Goal: Task Accomplishment & Management: Complete application form

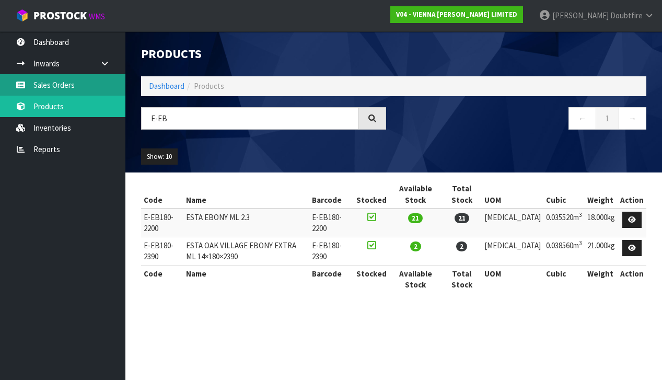
click at [51, 88] on link "Sales Orders" at bounding box center [62, 84] width 125 height 21
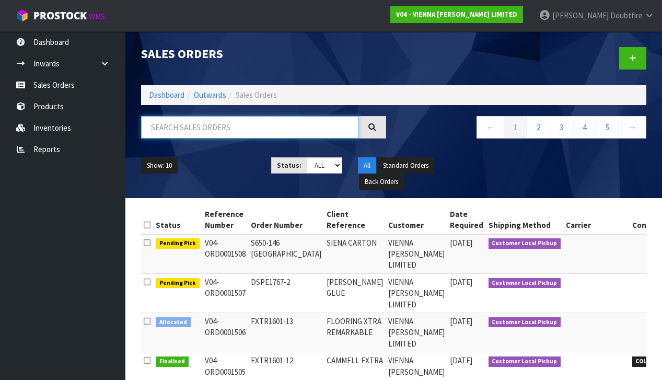
paste input "FWHY1852-1"
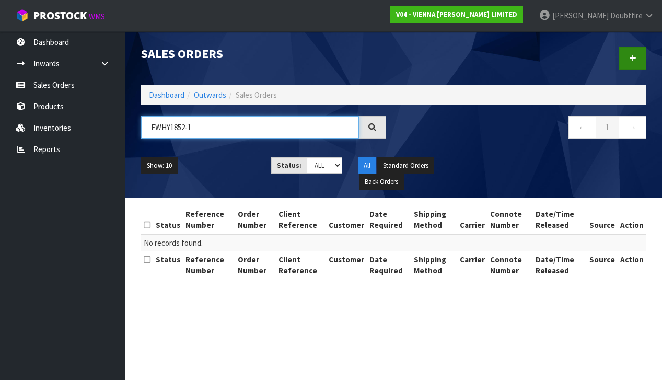
type input "FWHY1852-1"
click at [641, 55] on link at bounding box center [633, 58] width 27 height 22
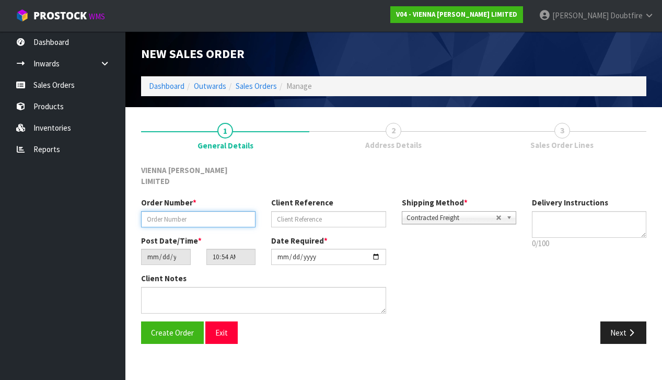
paste input "FWHY1852-1"
type input "FWHY1852-1"
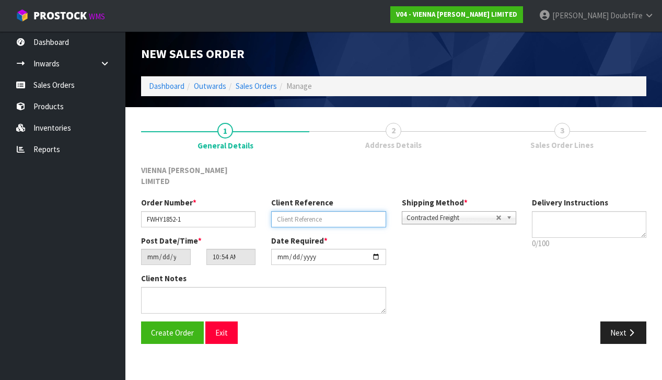
click at [292, 211] on input "text" at bounding box center [328, 219] width 114 height 16
type input "[PERSON_NAME]"
click at [224, 273] on div "Client Notes" at bounding box center [263, 293] width 245 height 40
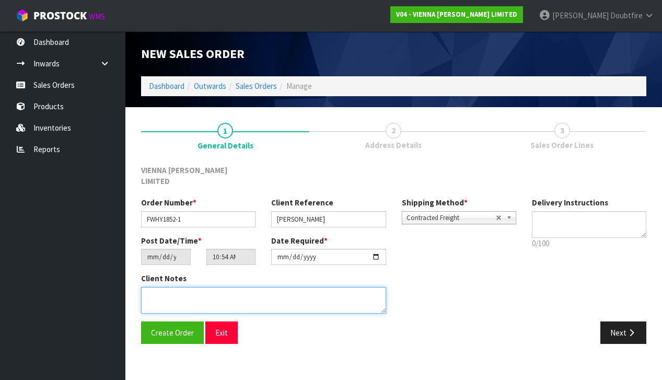
click at [215, 287] on textarea at bounding box center [263, 300] width 245 height 27
type textarea "[PERSON_NAME]"
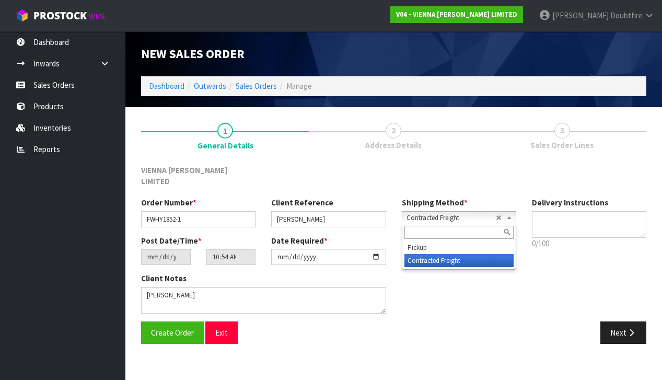
click at [419, 212] on span "Contracted Freight" at bounding box center [451, 218] width 89 height 13
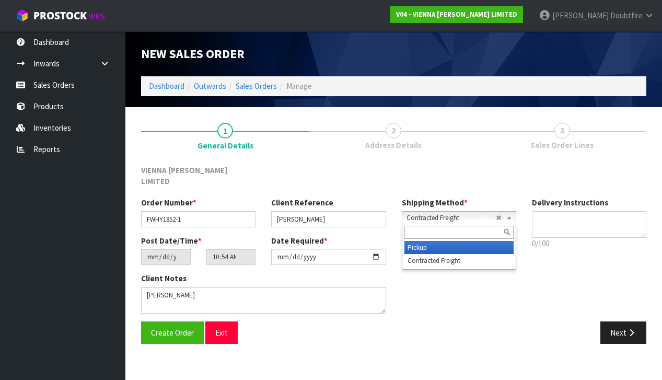
drag, startPoint x: 422, startPoint y: 235, endPoint x: 410, endPoint y: 233, distance: 12.2
click at [422, 241] on li "Pickup" at bounding box center [459, 247] width 109 height 13
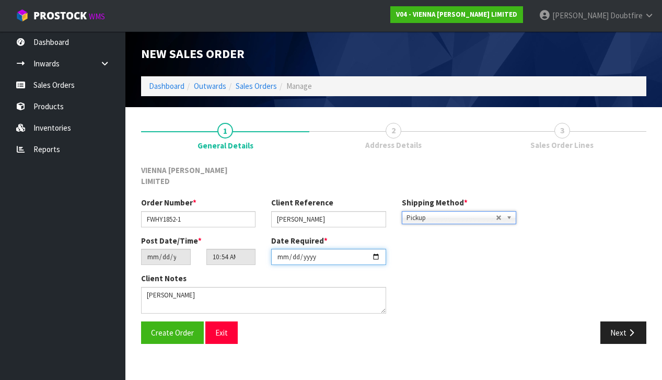
click at [281, 254] on input "[DATE]" at bounding box center [328, 257] width 114 height 16
type input "[DATE]"
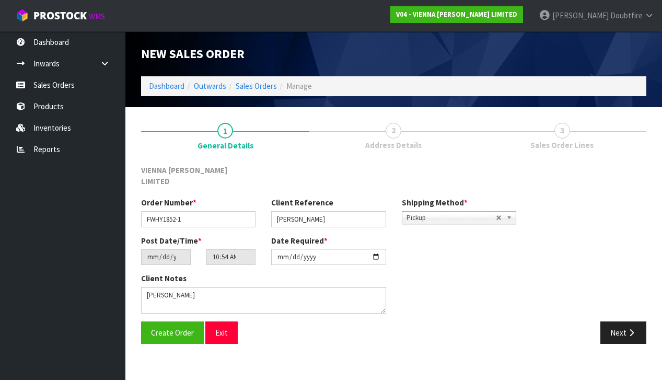
click at [257, 322] on div "Create Order Exit" at bounding box center [263, 333] width 261 height 22
click at [163, 328] on span "Create Order" at bounding box center [172, 333] width 43 height 10
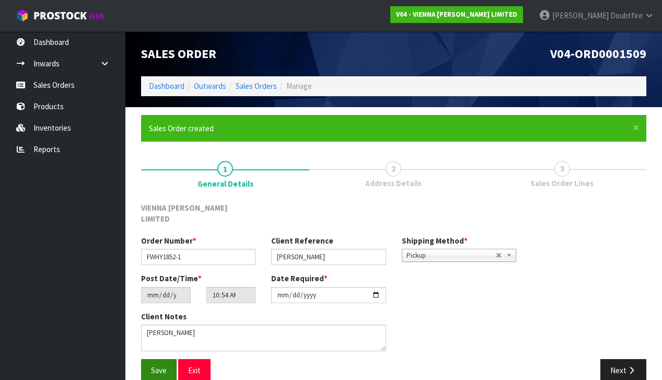
drag, startPoint x: 155, startPoint y: 357, endPoint x: 150, endPoint y: 352, distance: 7.4
click at [156, 365] on span "Save" at bounding box center [159, 370] width 16 height 10
click at [162, 365] on span "Save" at bounding box center [159, 370] width 16 height 10
click at [626, 359] on button "Next" at bounding box center [624, 370] width 46 height 22
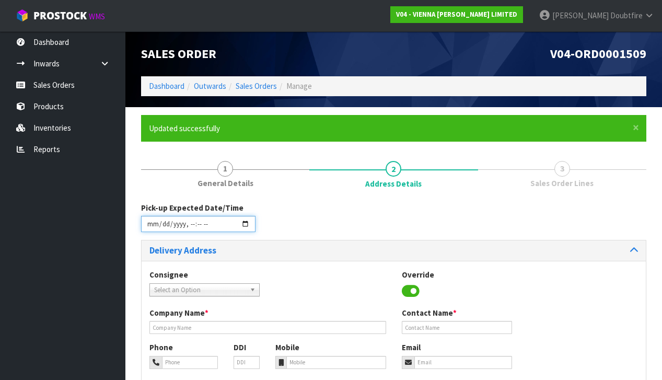
click at [154, 228] on input "datetime-local" at bounding box center [198, 224] width 114 height 16
click at [383, 227] on div "Pick-up Expected Date/Time" at bounding box center [393, 221] width 521 height 38
click at [189, 231] on input "datetime-local" at bounding box center [198, 224] width 114 height 16
type input "[DATE]T11:55"
click at [303, 225] on div "Pick-up Expected Date/Time" at bounding box center [393, 221] width 521 height 38
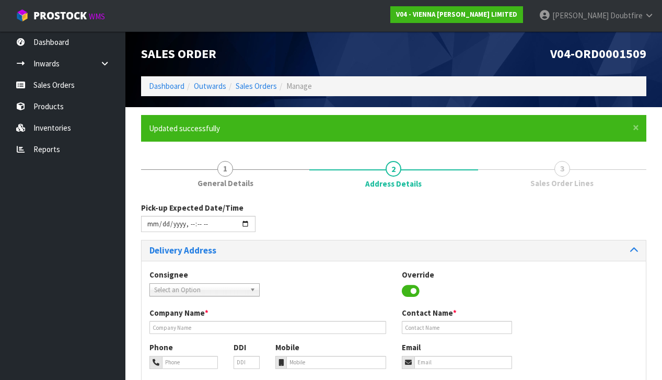
click at [204, 291] on span "Select an Option" at bounding box center [199, 290] width 91 height 13
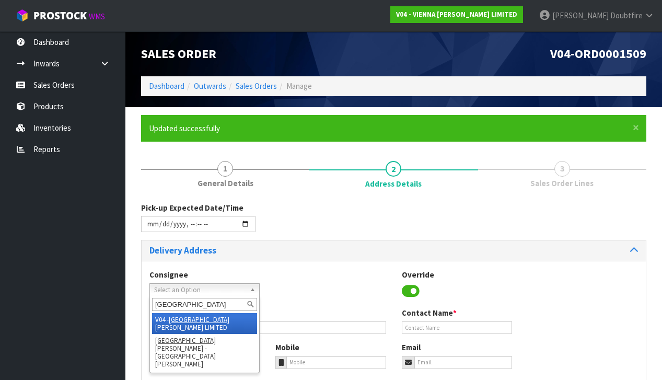
type input "[GEOGRAPHIC_DATA]"
click at [222, 316] on li "V04 - VIENNA [PERSON_NAME] LIMITED" at bounding box center [204, 323] width 105 height 21
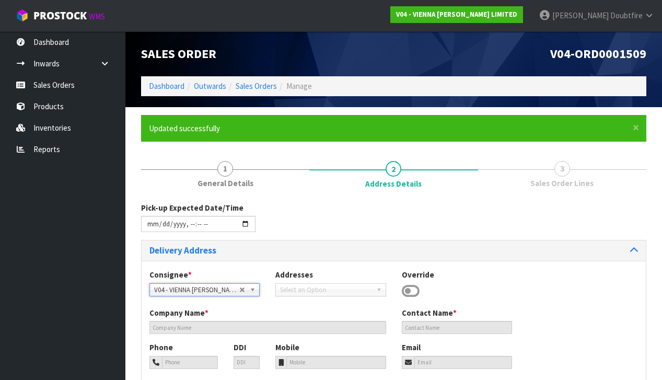
type input "VIENNA [PERSON_NAME] LIMITED"
type input "[PERSON_NAME]"
type input "[PHONE_NUMBER]"
type input "[PERSON_NAME][EMAIL_ADDRESS][DOMAIN_NAME]"
type input "2 ROXBURGH ST"
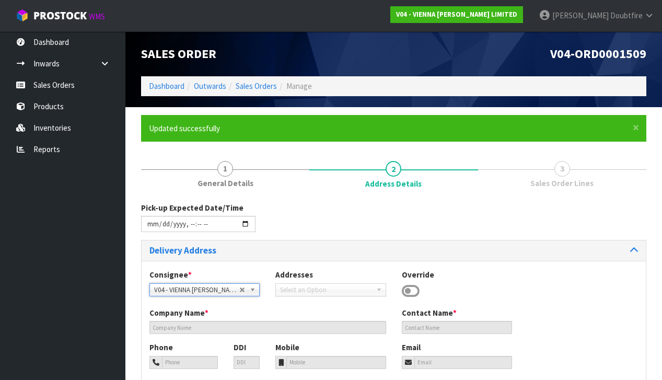
type input "1023"
type input "[GEOGRAPHIC_DATA]"
type input "NEWMARKET"
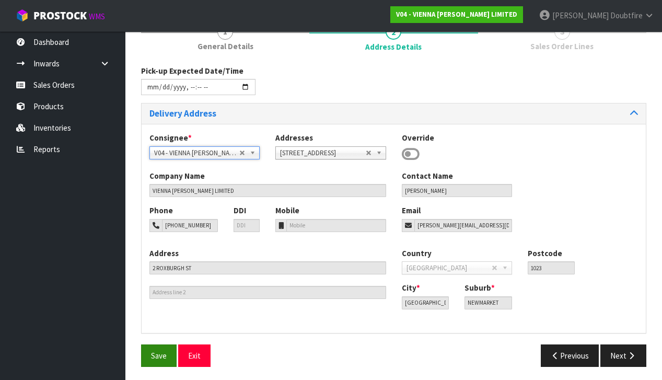
scroll to position [136, 0]
click at [154, 358] on button "Save" at bounding box center [159, 356] width 36 height 22
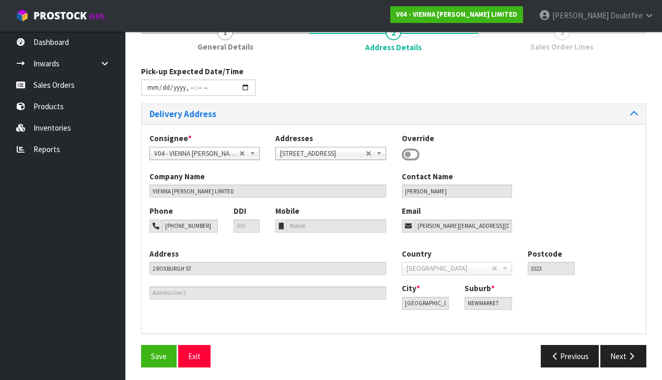
scroll to position [0, 0]
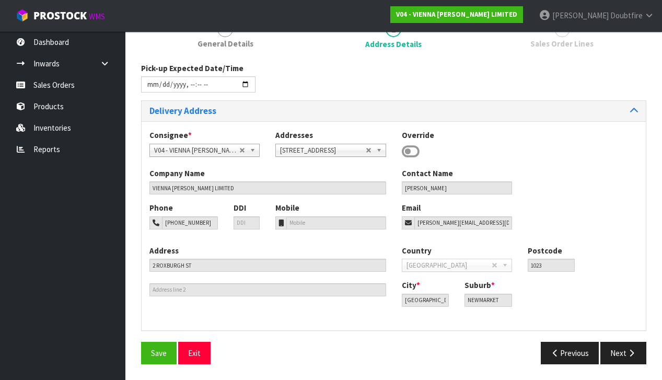
type input "[DATE]T11:55"
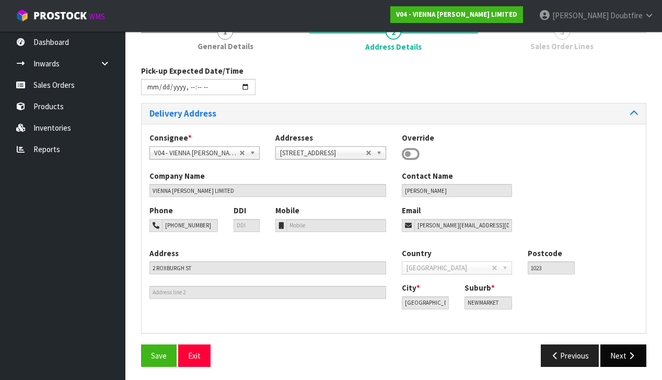
scroll to position [136, 0]
click at [638, 351] on button "Next" at bounding box center [624, 356] width 46 height 22
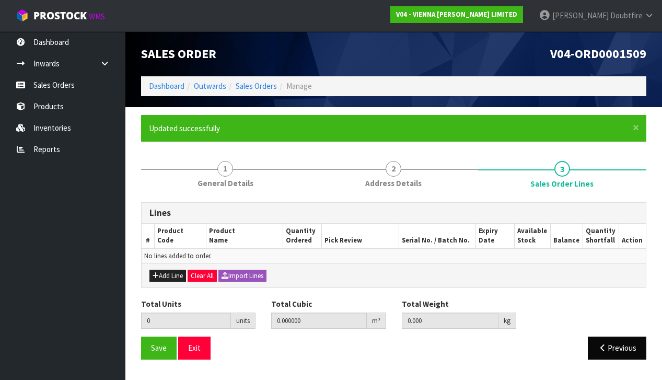
scroll to position [0, 0]
click at [166, 273] on button "Add Line" at bounding box center [168, 276] width 37 height 13
type input "0"
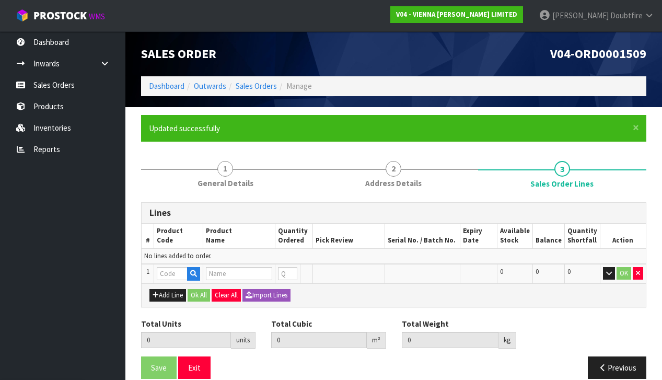
scroll to position [0, 1]
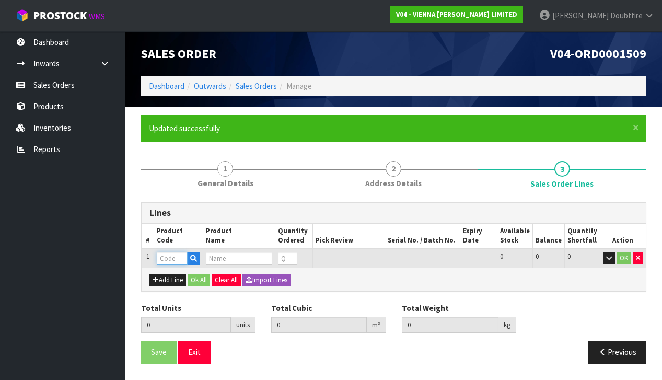
click at [166, 256] on input "text" at bounding box center [172, 258] width 31 height 13
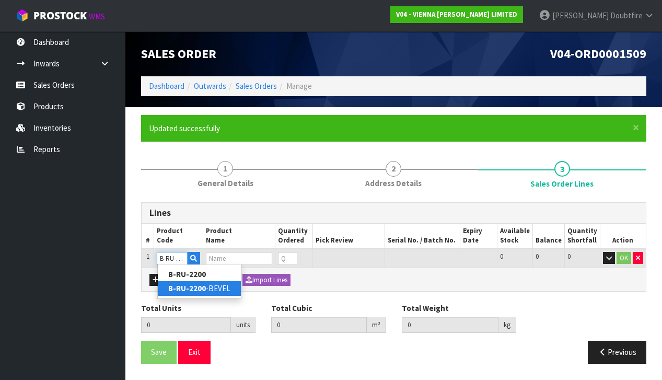
type input "B-RU-2200"
click at [216, 292] on link "B-RU-2200 -BEVEL" at bounding box center [199, 288] width 83 height 14
type input "B-RU-2200-BEVEL"
type input "0.000000"
type input "0.000"
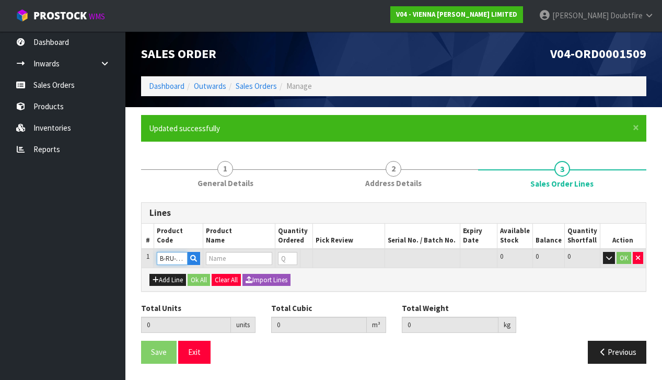
type input "BALTIC RUSTIC UNFINISHED BEVELLED"
type input "0"
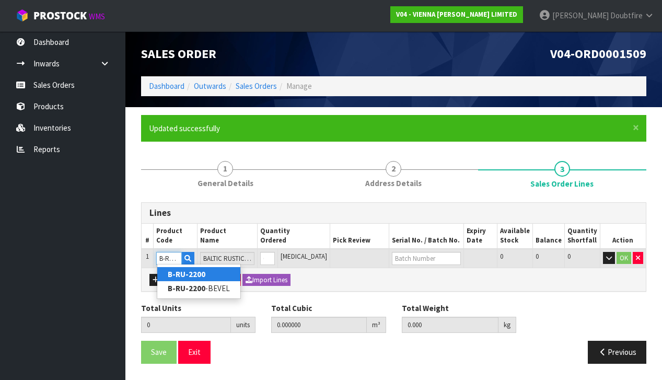
type input "B-RU-2200"
type input "0"
click at [217, 272] on link "B-RU-2200" at bounding box center [198, 274] width 83 height 14
type input "B-RU-2200"
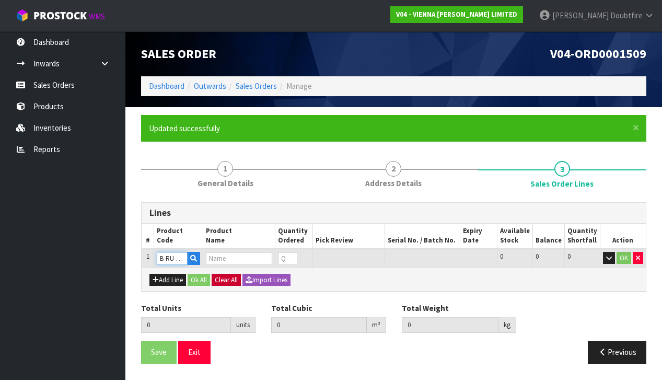
type input "0.000000"
type input "0.000"
type input "BALTIC RUSTIC UNFINISHED"
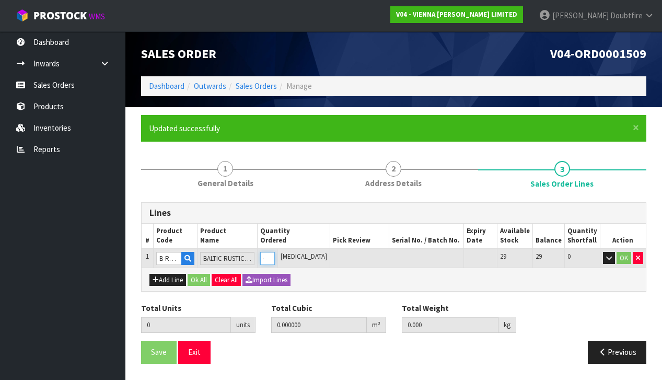
type input "1"
type input "0.04862"
type input "25"
click at [275, 254] on input "1" at bounding box center [267, 258] width 15 height 13
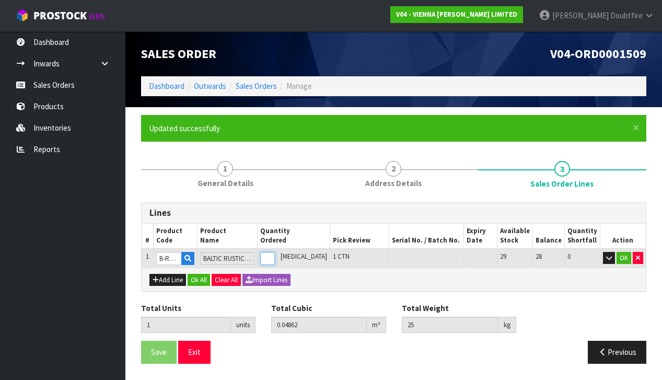
type input "2"
type input "0.09724"
type input "50"
click at [275, 254] on input "2" at bounding box center [267, 258] width 15 height 13
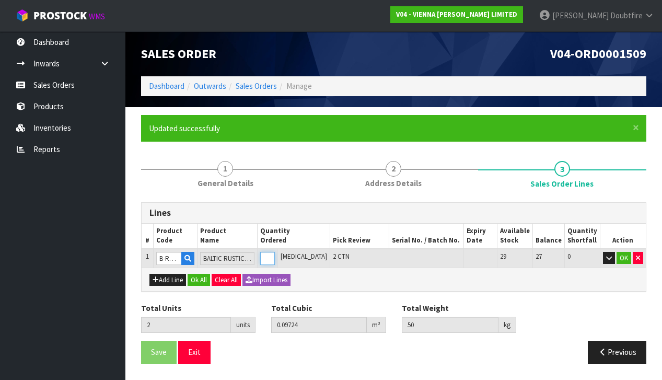
type input "3"
type input "0.14586"
type input "75"
click at [275, 254] on input "3" at bounding box center [267, 258] width 15 height 13
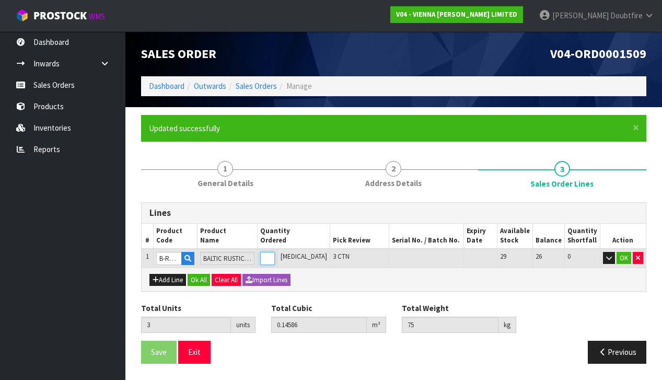
type input "4"
type input "0.19448"
type input "100"
click at [275, 254] on input "4" at bounding box center [267, 258] width 15 height 13
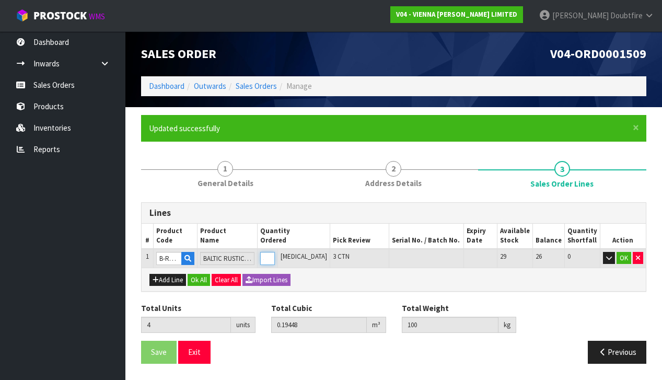
type input "5"
type input "0.2431"
type input "125"
click at [275, 254] on input "5" at bounding box center [267, 258] width 15 height 13
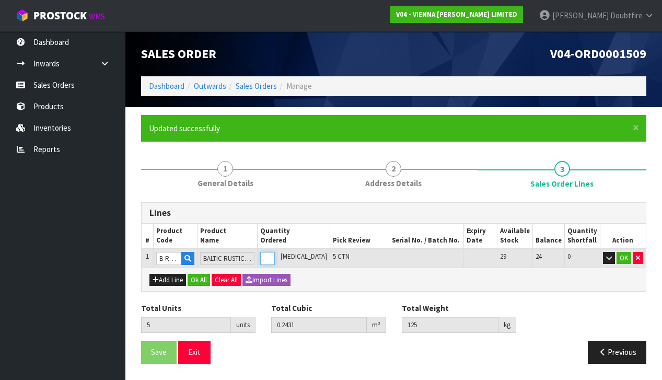
type input "6"
type input "0.29172"
type input "150"
click at [275, 254] on input "6" at bounding box center [267, 258] width 15 height 13
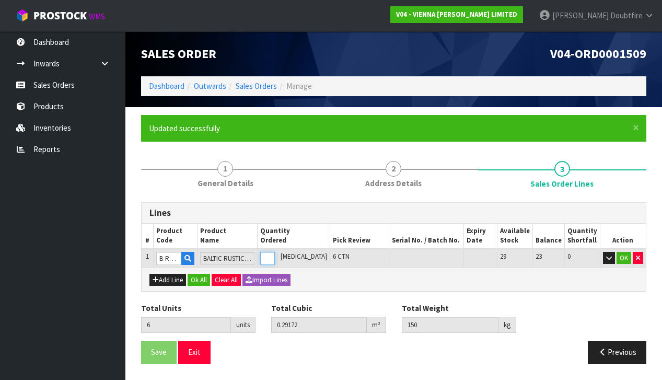
type input "7"
type input "0.34034"
type input "175"
click at [275, 254] on input "7" at bounding box center [267, 258] width 15 height 13
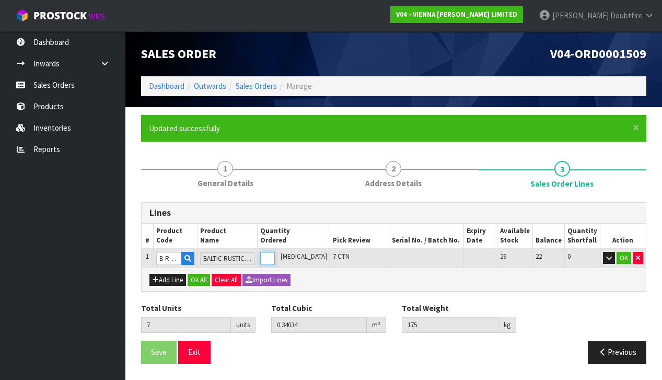
type input "8"
type input "0.38896"
type input "200"
click at [275, 254] on input "8" at bounding box center [267, 258] width 15 height 13
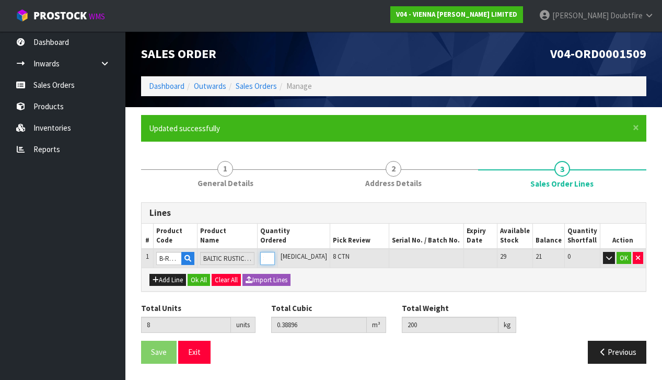
type input "9"
type input "0.43758"
type input "225"
click at [275, 254] on input "9" at bounding box center [267, 258] width 15 height 13
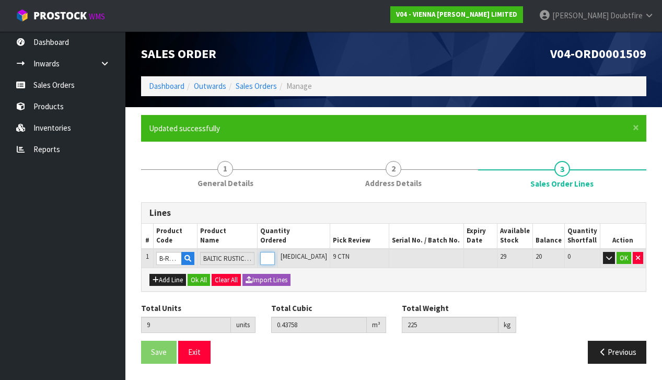
type input "10"
type input "0.4862"
type input "250"
click at [275, 254] on input "10" at bounding box center [267, 258] width 15 height 13
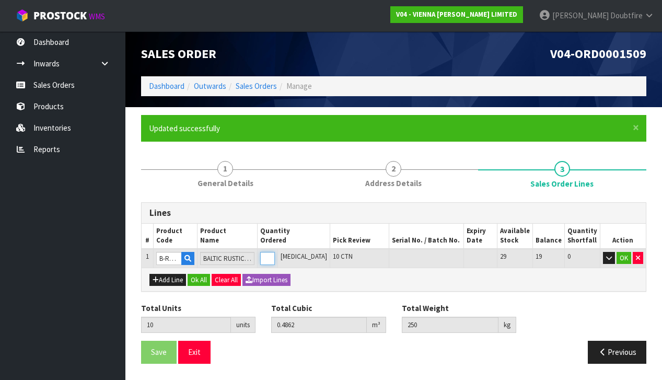
type input "11"
type input "0.53482"
type input "275"
click at [275, 254] on input "11" at bounding box center [267, 258] width 15 height 13
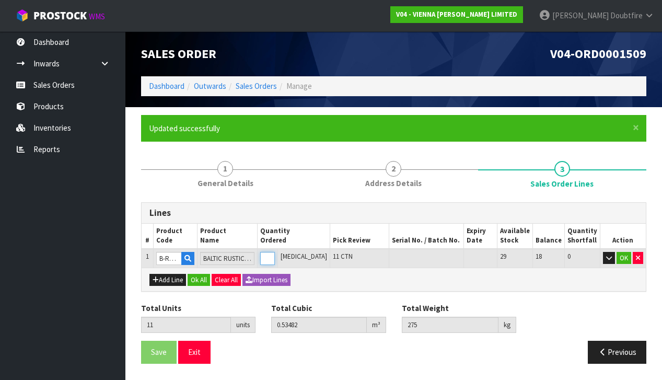
type input "12"
type input "0.58344"
type input "300"
click at [275, 254] on input "12" at bounding box center [267, 258] width 15 height 13
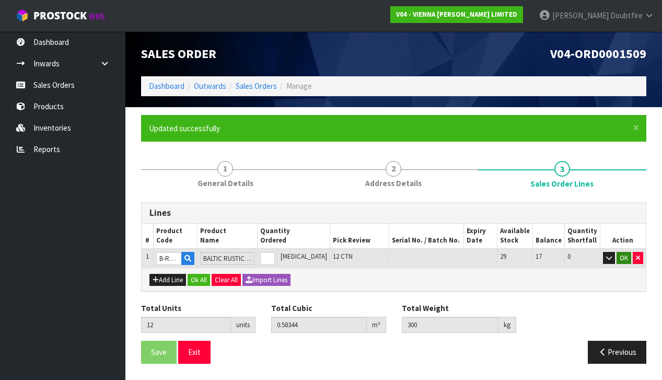
click at [621, 255] on button "OK" at bounding box center [624, 258] width 15 height 13
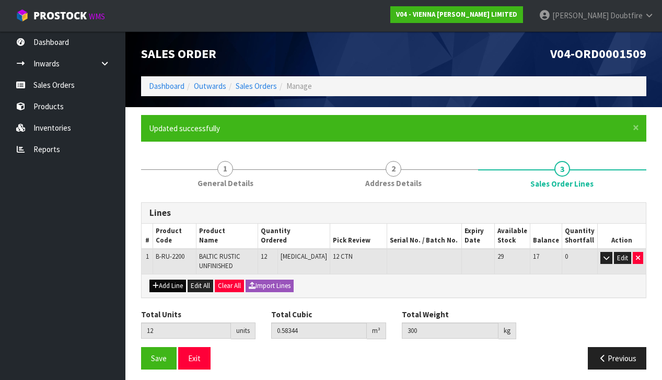
click at [166, 282] on button "Add Line" at bounding box center [168, 286] width 37 height 13
type input "0"
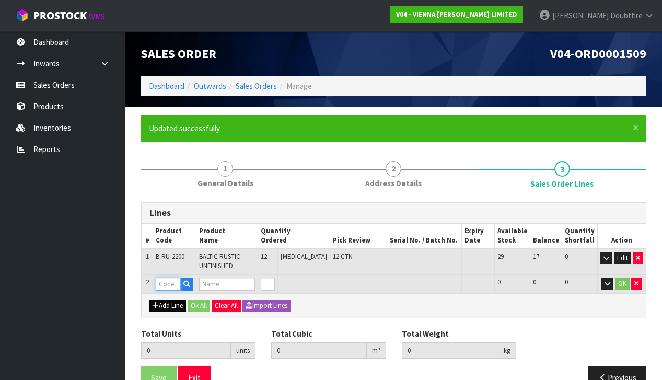
click at [166, 282] on input "text" at bounding box center [168, 284] width 25 height 13
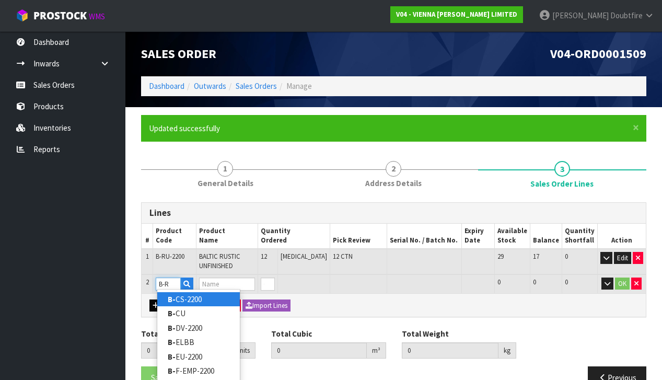
type input "B-RU"
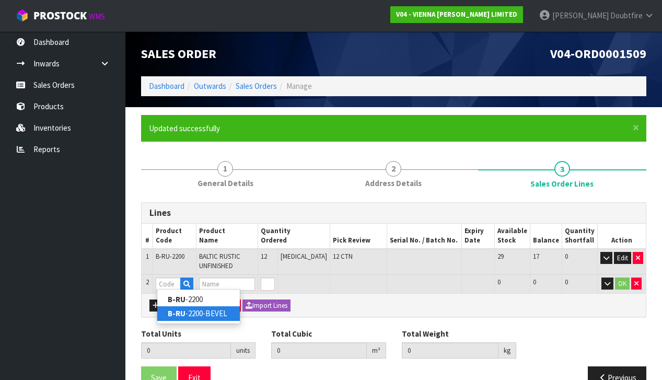
click at [203, 315] on link "B-RU -2200-BEVEL" at bounding box center [198, 313] width 83 height 14
type input "B-RU-2200-BEVEL"
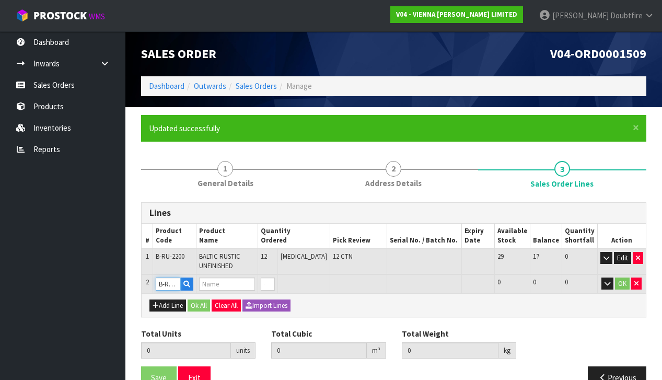
type input "12"
type input "0.58344"
type input "300"
type input "BALTIC RUSTIC UNFINISHED BEVELLED"
type input "0"
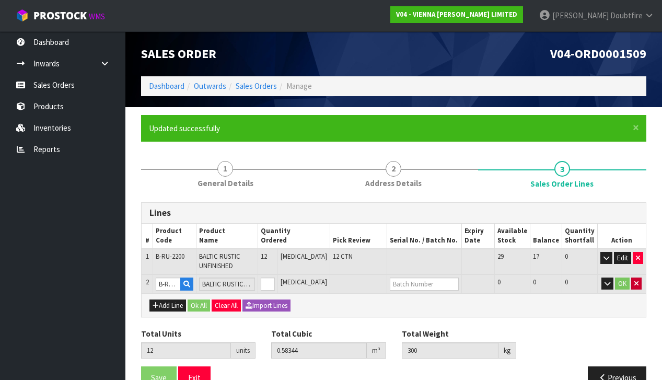
click at [639, 282] on button "button" at bounding box center [637, 284] width 10 height 13
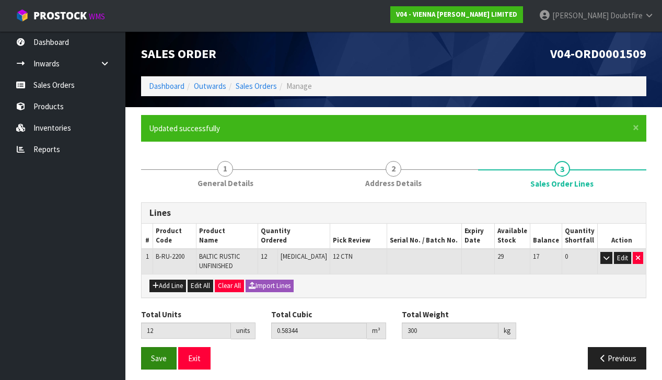
click at [152, 356] on span "Save" at bounding box center [159, 358] width 16 height 10
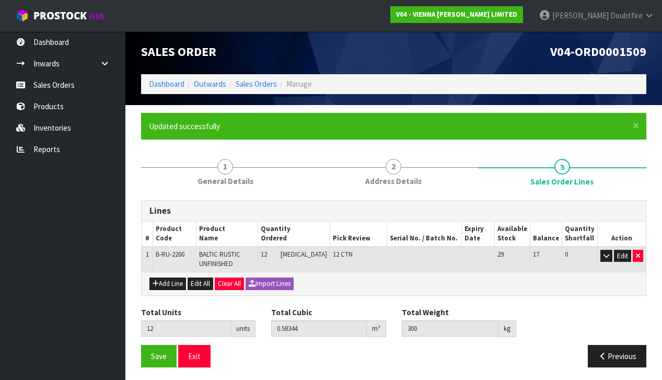
scroll to position [2, 0]
click at [159, 351] on span "Save" at bounding box center [159, 356] width 16 height 10
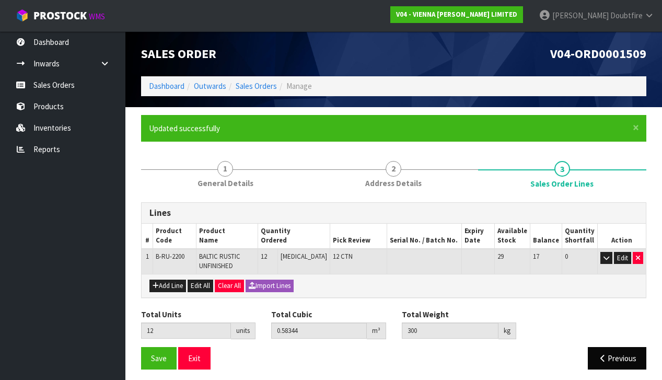
click at [625, 354] on button "Previous" at bounding box center [617, 358] width 59 height 22
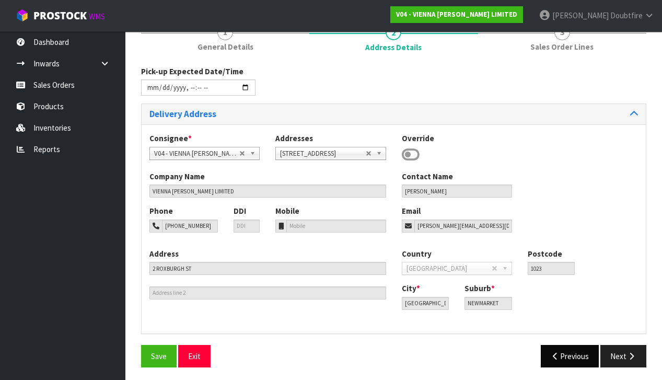
click at [580, 355] on button "Previous" at bounding box center [570, 356] width 59 height 22
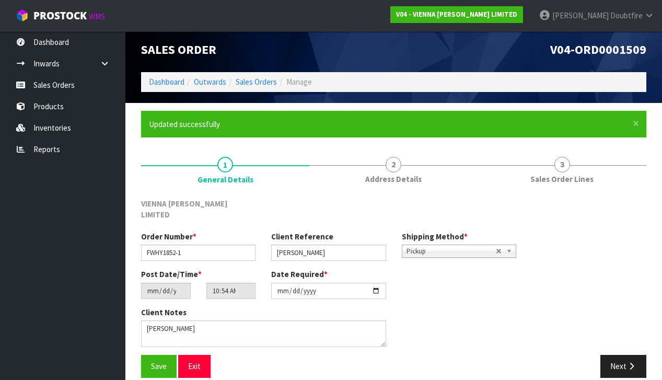
scroll to position [4, 0]
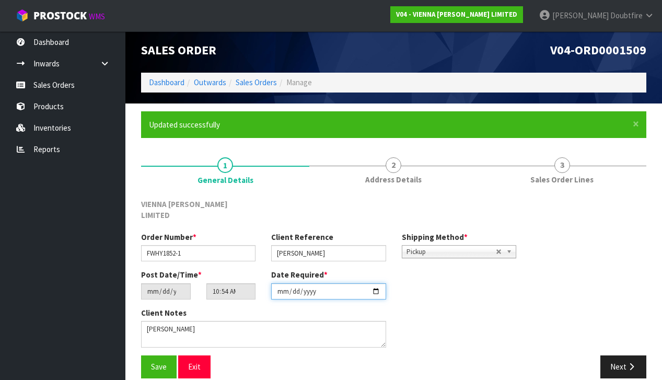
click at [281, 287] on input "[DATE]" at bounding box center [328, 291] width 114 height 16
type input "[DATE]"
click at [419, 312] on div "Client Notes" at bounding box center [328, 331] width 391 height 48
click at [161, 362] on span "Save" at bounding box center [159, 367] width 16 height 10
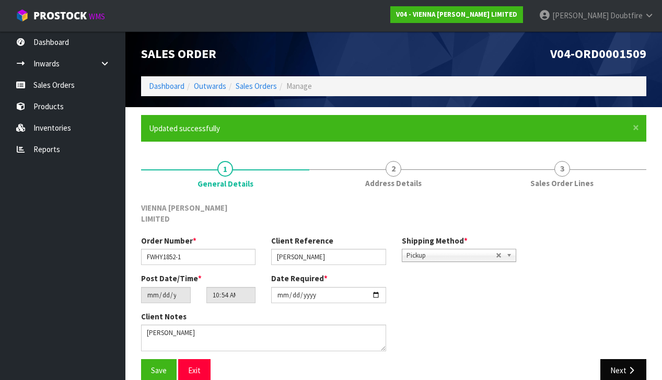
click at [617, 359] on button "Next" at bounding box center [624, 370] width 46 height 22
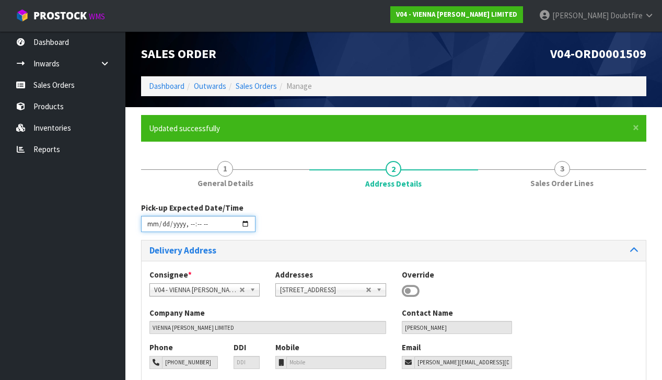
click at [150, 231] on input "datetime-local" at bounding box center [198, 224] width 114 height 16
click at [278, 213] on div "Pick-up Expected Date/Time" at bounding box center [393, 221] width 521 height 38
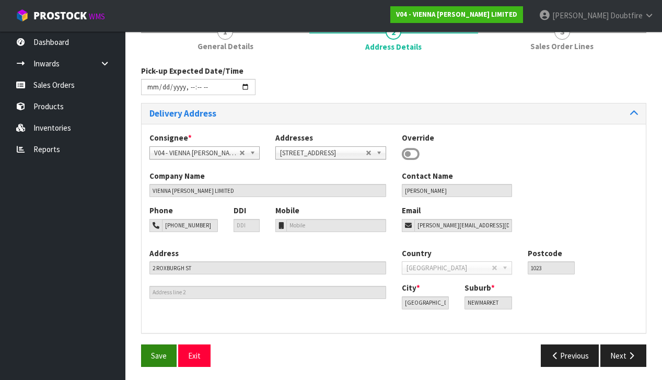
scroll to position [136, 0]
click at [157, 358] on span "Save" at bounding box center [159, 356] width 16 height 10
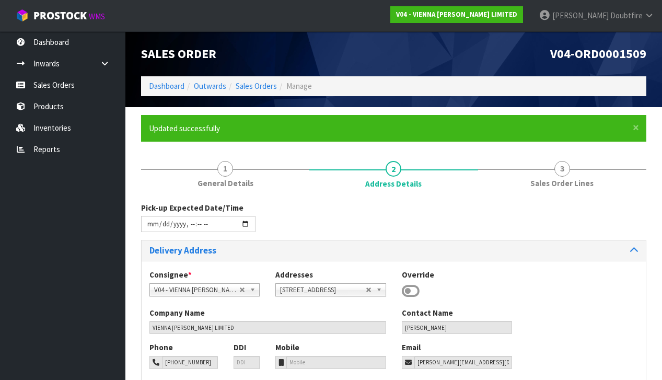
type input "[DATE]T11:55"
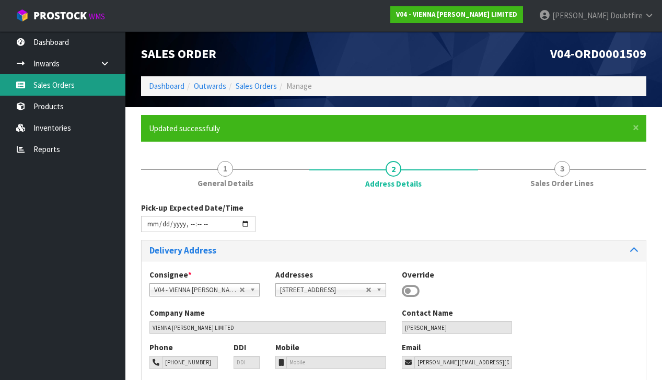
click at [53, 92] on link "Sales Orders" at bounding box center [62, 84] width 125 height 21
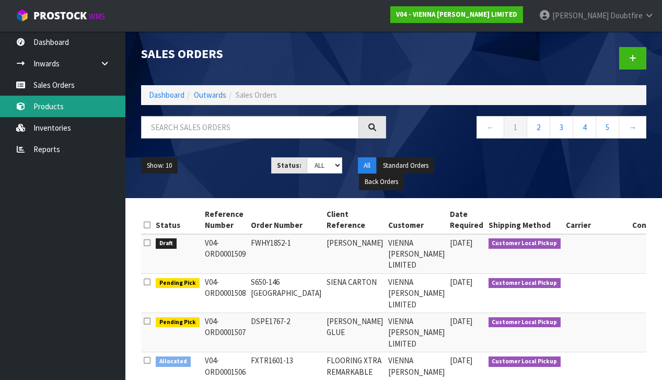
click at [51, 109] on link "Products" at bounding box center [62, 106] width 125 height 21
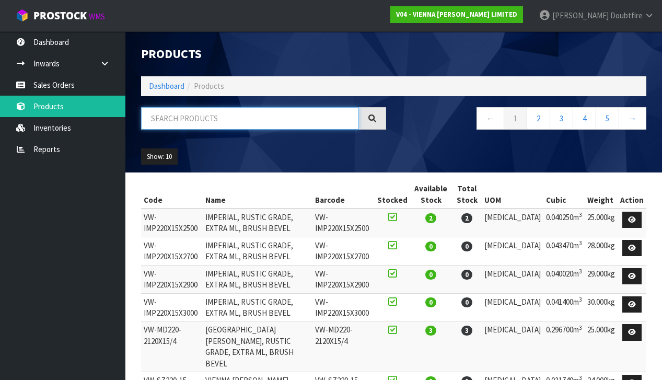
click at [191, 124] on input "text" at bounding box center [250, 118] width 218 height 22
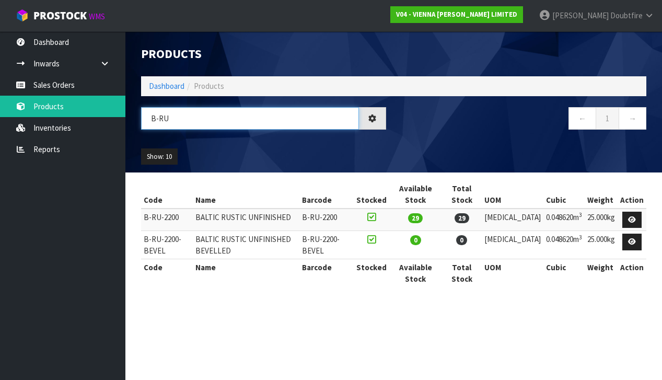
type input "B-RU"
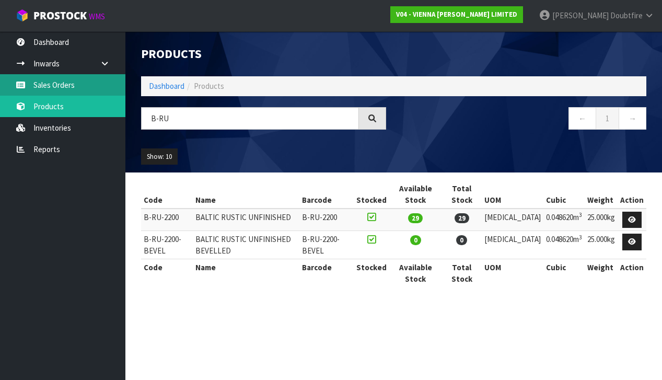
click at [61, 82] on link "Sales Orders" at bounding box center [62, 84] width 125 height 21
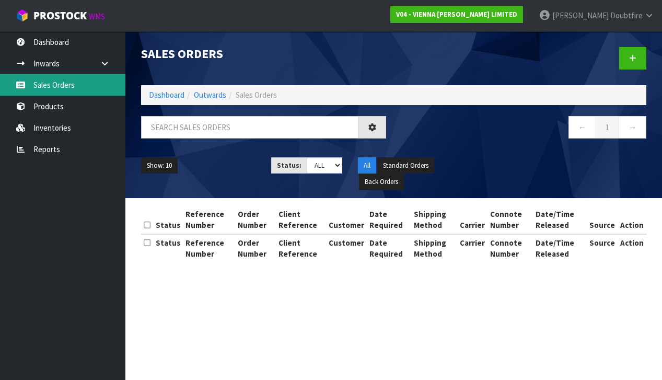
click at [54, 87] on link "Sales Orders" at bounding box center [62, 84] width 125 height 21
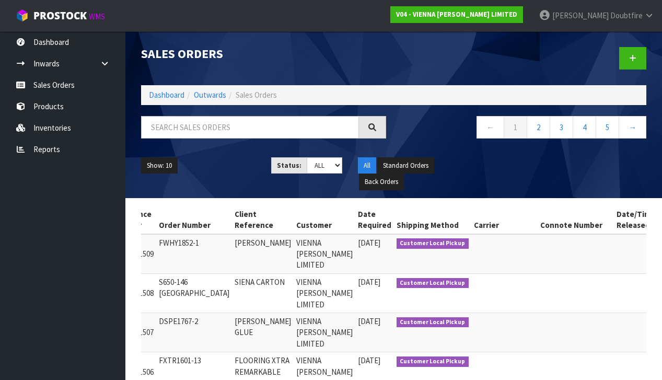
scroll to position [0, 89]
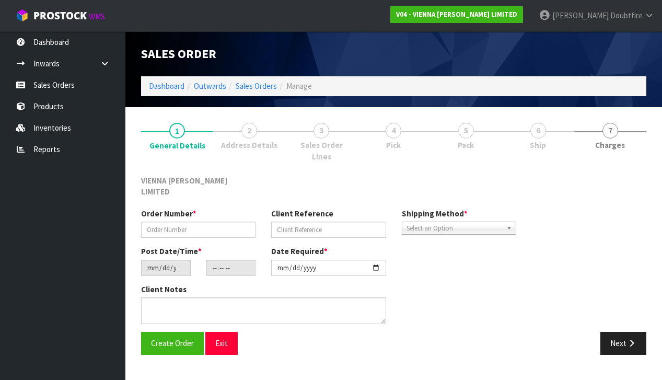
type input "FWHY1852-1"
type input "[PERSON_NAME]"
type input "[DATE]"
type input "10:54:00.000"
type input "[DATE]"
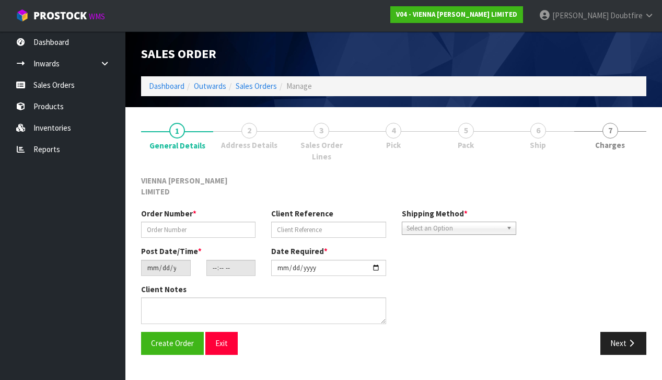
type textarea "[PERSON_NAME]"
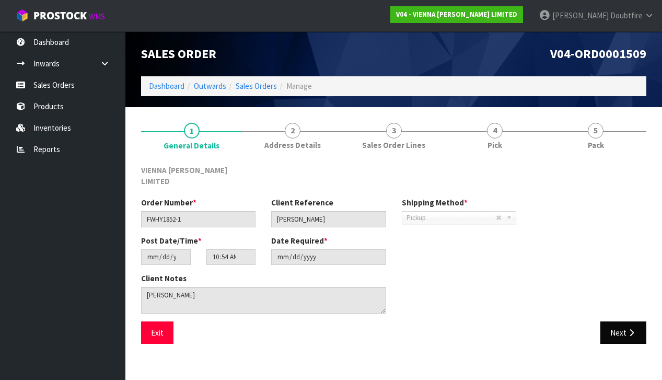
click at [632, 329] on icon "button" at bounding box center [632, 333] width 10 height 8
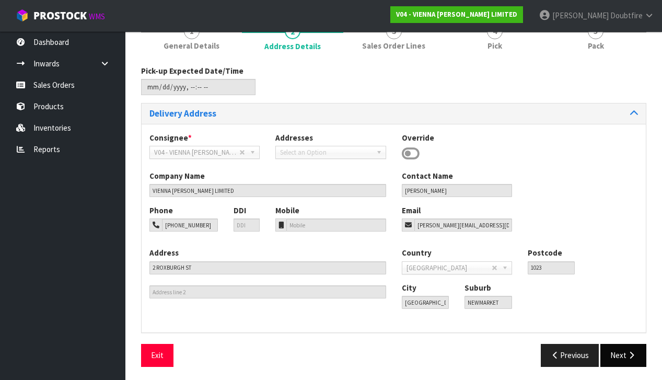
scroll to position [99, 0]
click at [617, 345] on button "Next" at bounding box center [624, 356] width 46 height 22
